Goal: Transaction & Acquisition: Download file/media

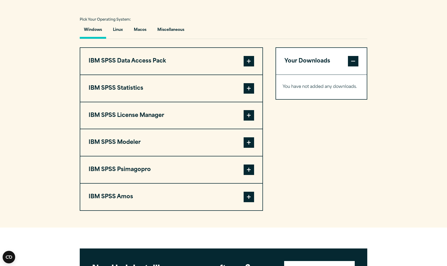
scroll to position [376, 0]
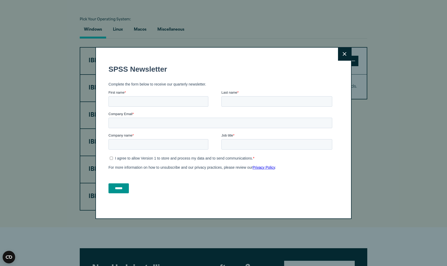
click at [343, 55] on icon at bounding box center [345, 54] width 4 height 4
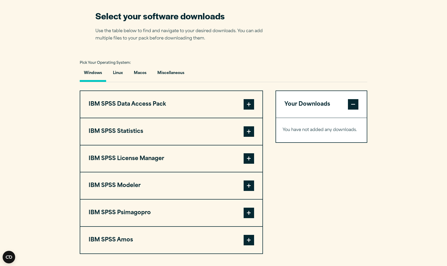
scroll to position [339, 0]
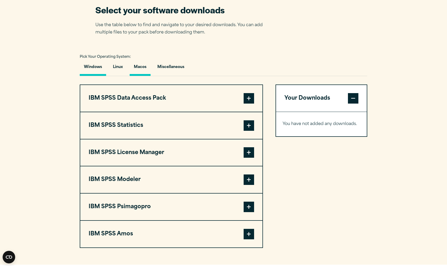
click at [142, 67] on button "Macos" at bounding box center [140, 68] width 21 height 15
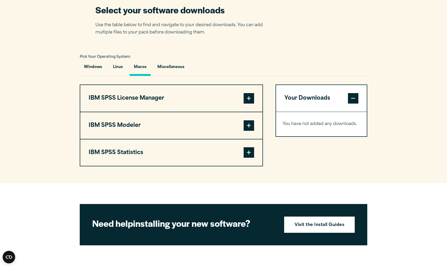
click at [246, 155] on span at bounding box center [249, 152] width 10 height 10
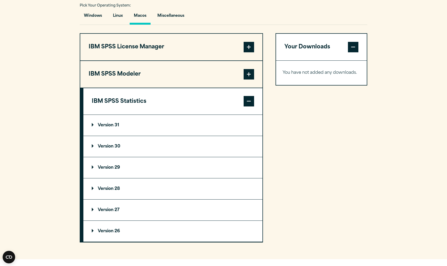
scroll to position [391, 0]
click at [109, 190] on p "Version 28" at bounding box center [106, 188] width 28 height 4
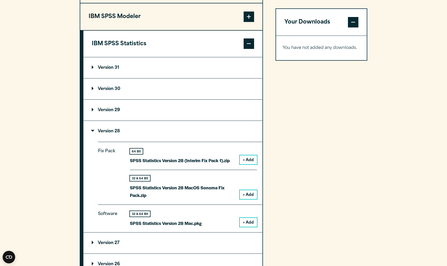
scroll to position [448, 0]
click at [245, 192] on button "+ Add" at bounding box center [248, 194] width 17 height 9
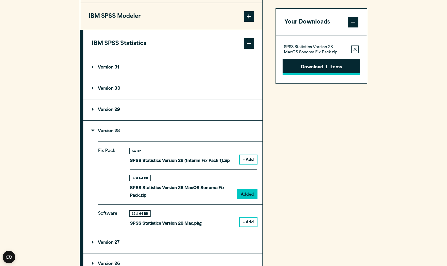
click at [339, 69] on button "Download 1 Items" at bounding box center [321, 67] width 78 height 16
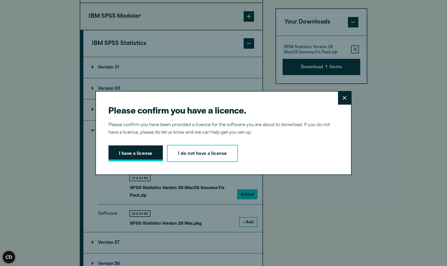
click at [138, 152] on button "I have a license" at bounding box center [135, 153] width 54 height 16
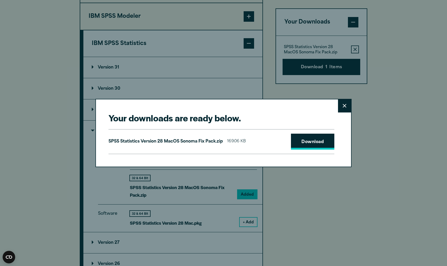
click at [317, 142] on link "Download" at bounding box center [312, 142] width 43 height 16
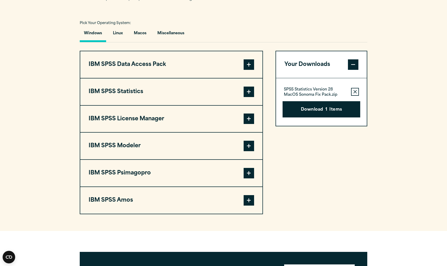
scroll to position [376, 0]
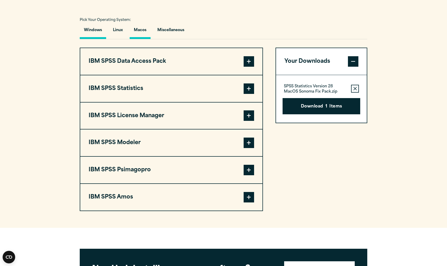
click at [139, 30] on button "Macos" at bounding box center [140, 31] width 21 height 15
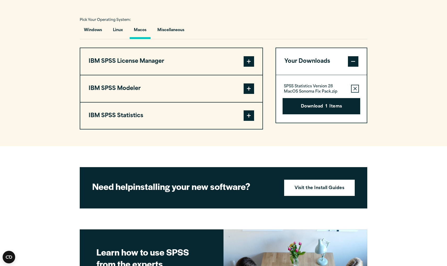
click at [246, 117] on span at bounding box center [249, 115] width 10 height 10
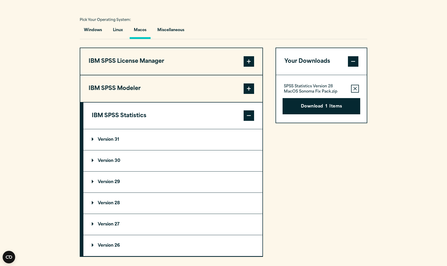
click at [114, 182] on p "Version 29" at bounding box center [106, 182] width 28 height 4
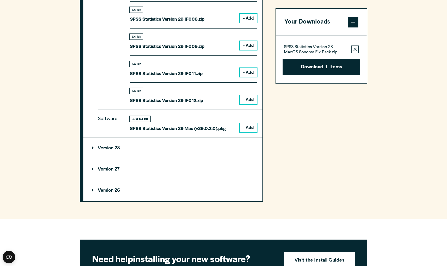
scroll to position [701, 0]
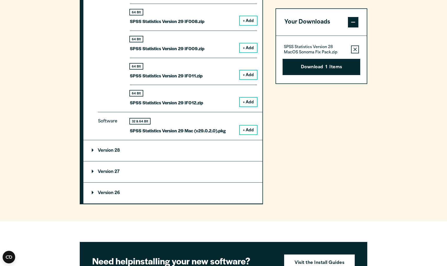
click at [249, 128] on button "+ Add" at bounding box center [248, 129] width 17 height 9
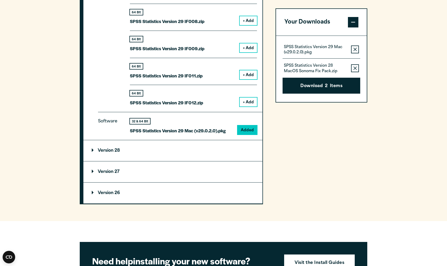
click at [354, 66] on icon "button" at bounding box center [354, 68] width 3 height 4
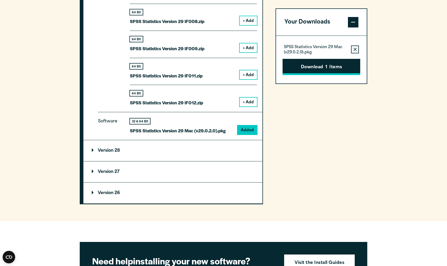
click at [321, 67] on button "Download 1 Items" at bounding box center [321, 67] width 78 height 16
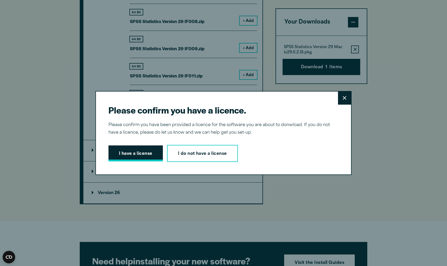
click at [140, 156] on button "I have a license" at bounding box center [135, 153] width 54 height 16
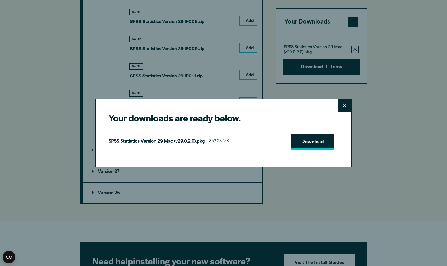
click at [300, 140] on link "Download" at bounding box center [312, 142] width 43 height 16
